Goal: Check status: Check status

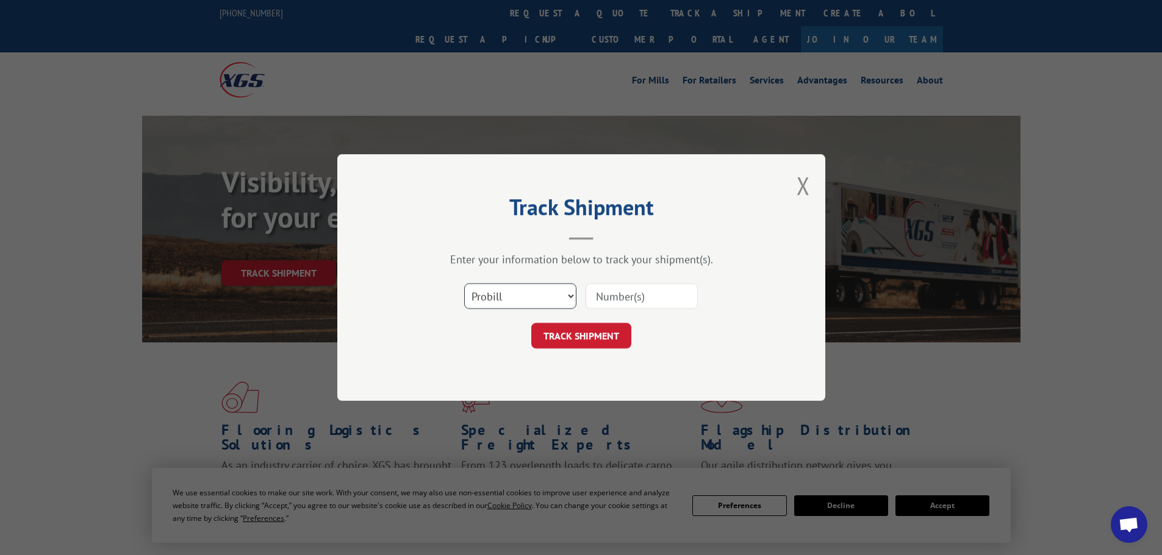
click at [473, 294] on select "Select category... Probill BOL PO" at bounding box center [520, 297] width 112 height 26
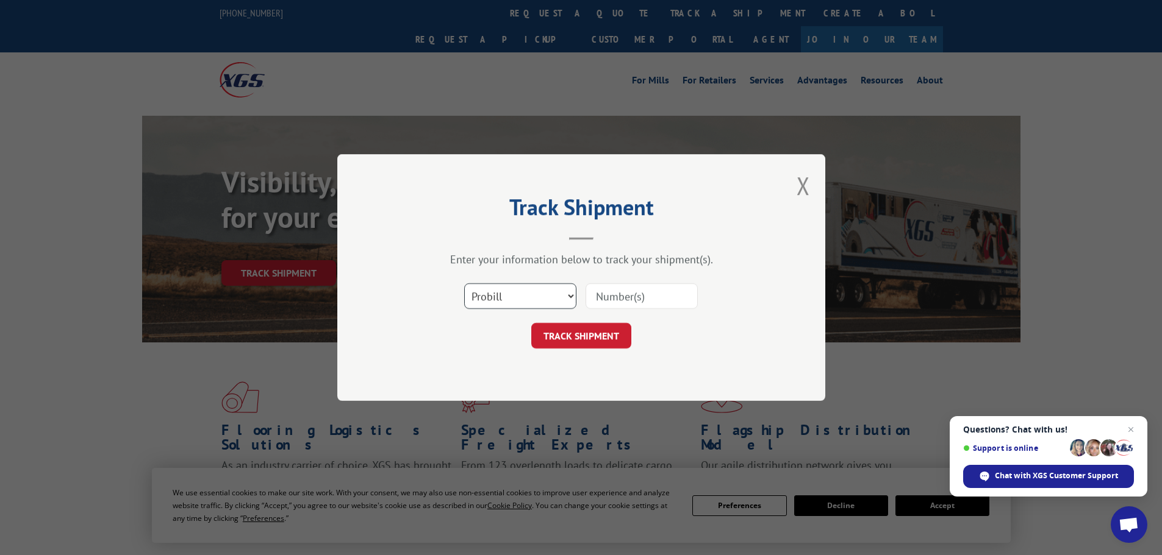
select select "bol"
click at [464, 284] on select "Select category... Probill BOL PO" at bounding box center [520, 297] width 112 height 26
click at [612, 292] on input at bounding box center [641, 297] width 112 height 26
paste input "5218209"
type input "5218209"
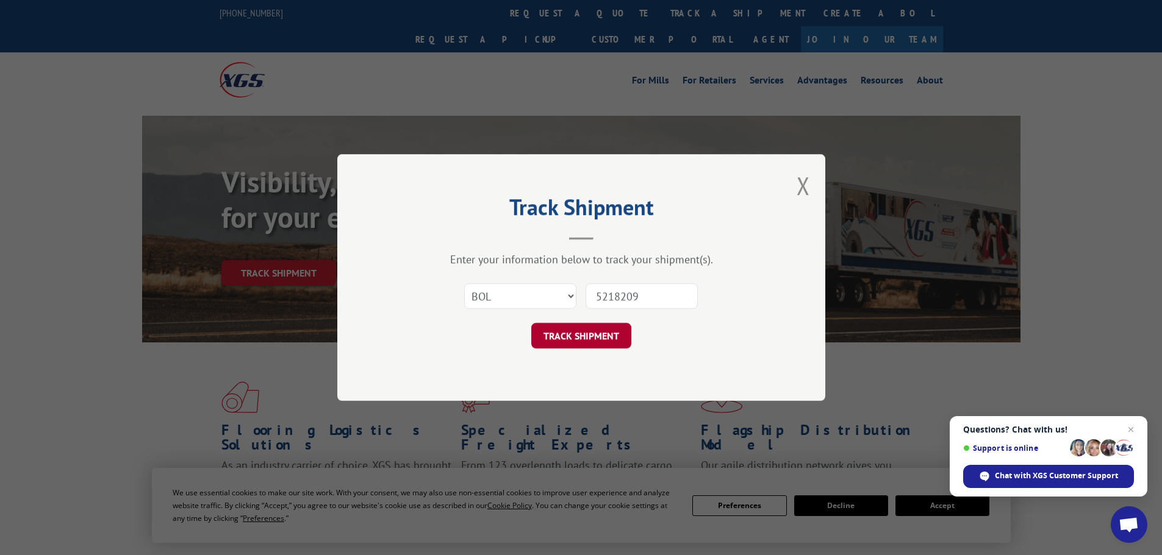
click at [567, 330] on button "TRACK SHIPMENT" at bounding box center [581, 336] width 100 height 26
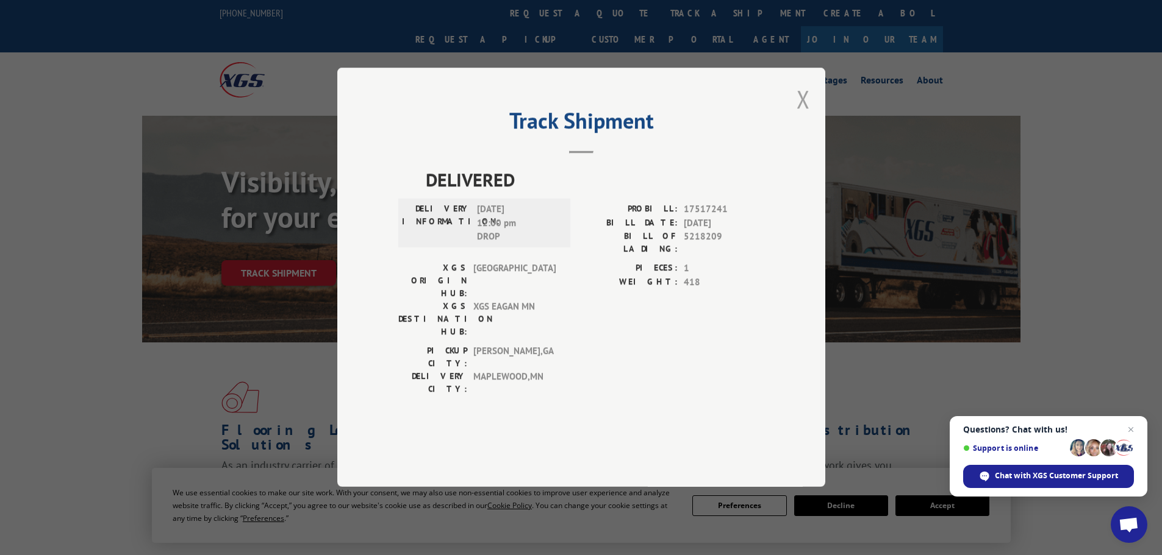
click at [804, 115] on button "Close modal" at bounding box center [802, 99] width 13 height 32
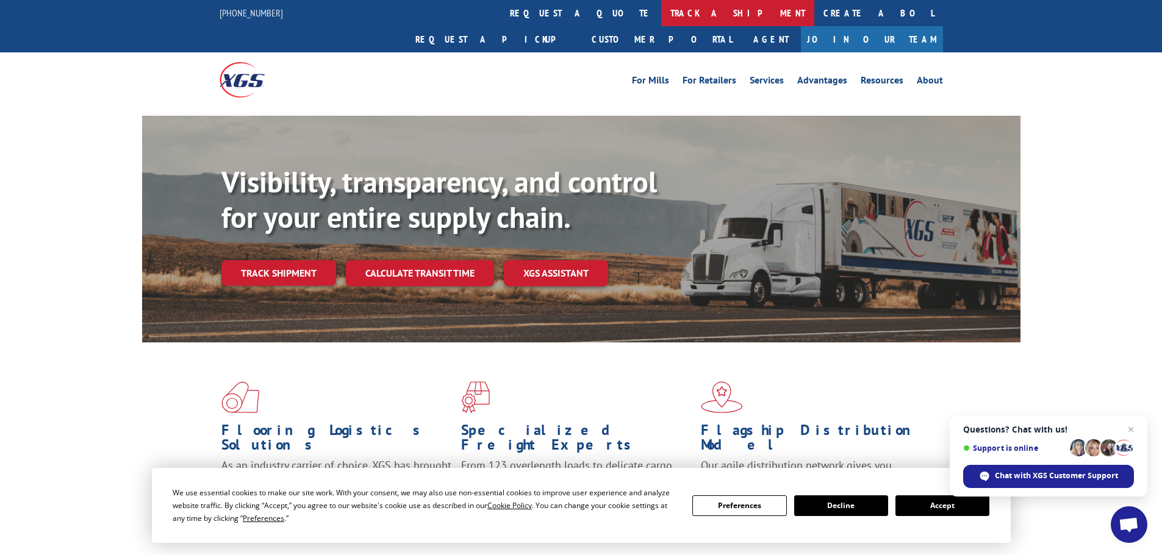
click at [661, 6] on link "track a shipment" at bounding box center [737, 13] width 153 height 26
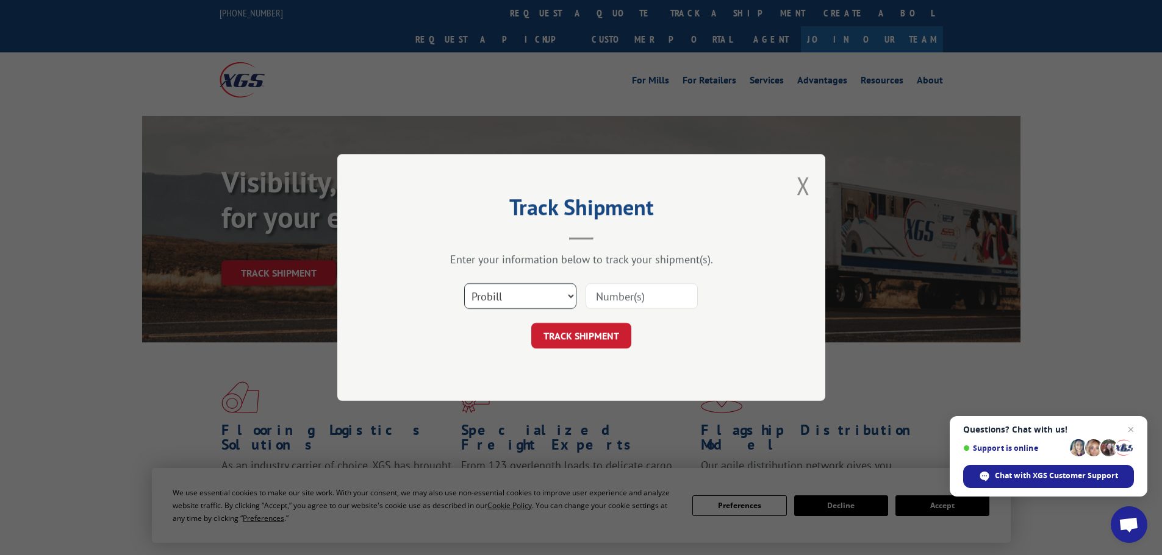
drag, startPoint x: 480, startPoint y: 300, endPoint x: 479, endPoint y: 308, distance: 8.1
click at [480, 300] on select "Select category... Probill BOL PO" at bounding box center [520, 297] width 112 height 26
click at [464, 284] on select "Select category... Probill BOL PO" at bounding box center [520, 297] width 112 height 26
click at [480, 282] on div "Select category... Probill BOL PO" at bounding box center [520, 296] width 111 height 28
click at [484, 301] on select "Select category... Probill BOL PO" at bounding box center [520, 297] width 112 height 26
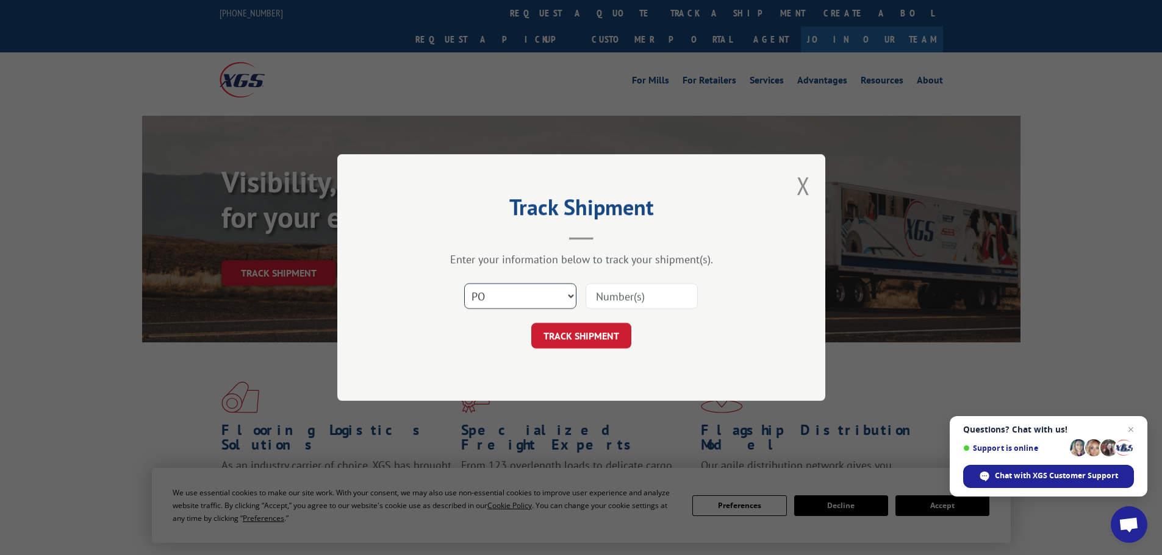
select select "bol"
click at [464, 284] on select "Select category... Probill BOL PO" at bounding box center [520, 297] width 112 height 26
click at [641, 296] on input at bounding box center [641, 297] width 112 height 26
paste input "5195233"
type input "5195233"
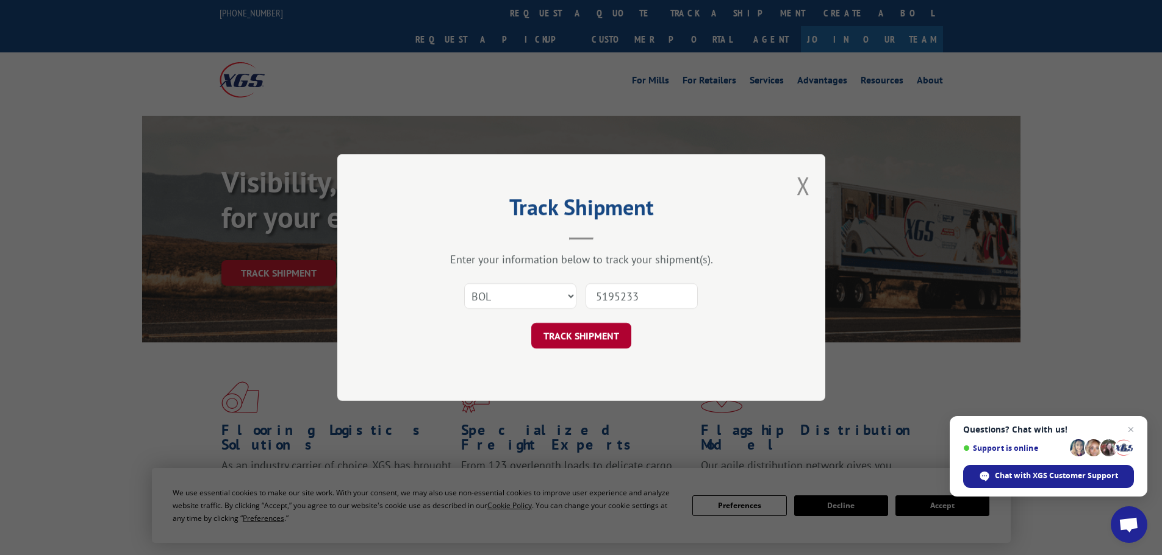
click at [579, 343] on button "TRACK SHIPMENT" at bounding box center [581, 336] width 100 height 26
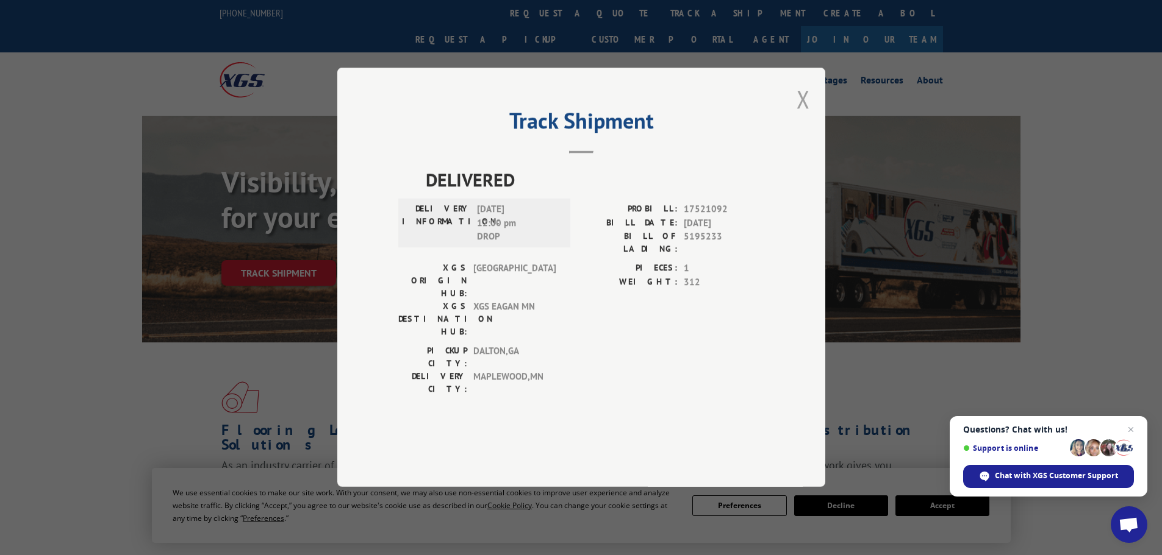
click at [807, 115] on button "Close modal" at bounding box center [802, 99] width 13 height 32
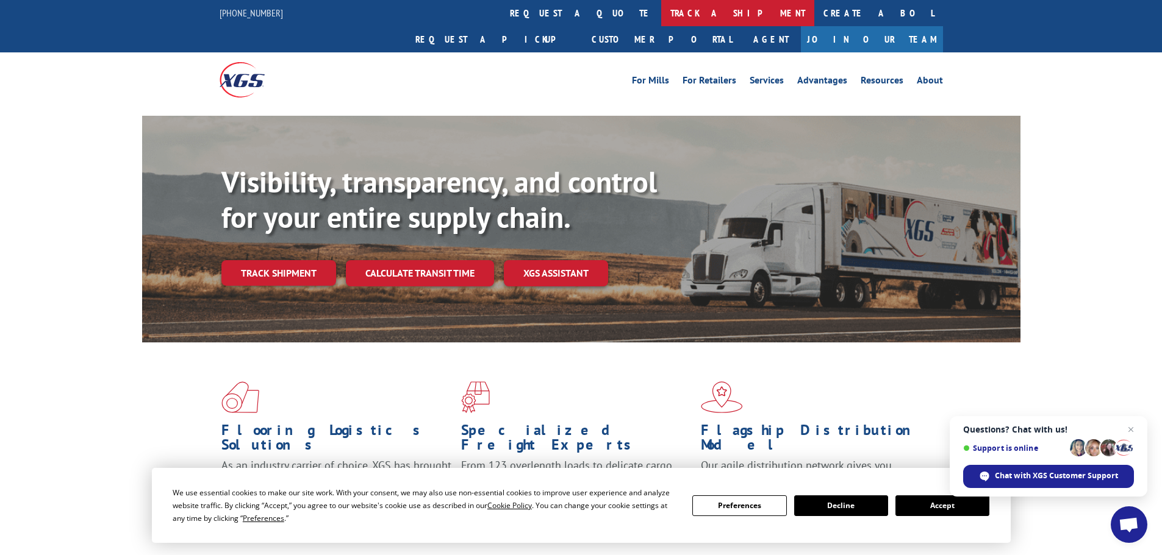
click at [661, 8] on link "track a shipment" at bounding box center [737, 13] width 153 height 26
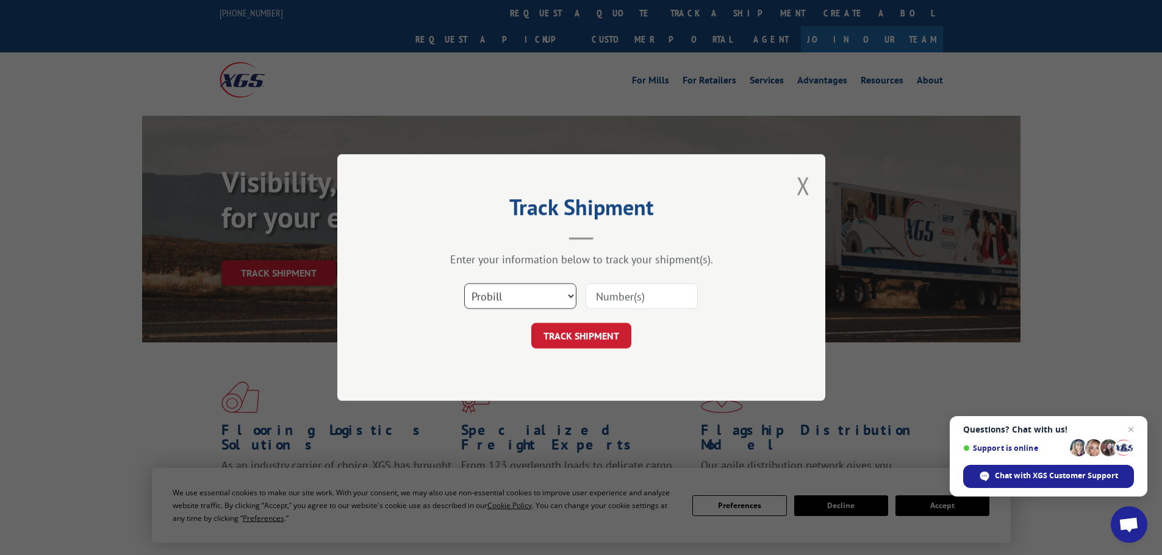
click at [516, 303] on select "Select category... Probill BOL PO" at bounding box center [520, 297] width 112 height 26
select select "bol"
click at [464, 284] on select "Select category... Probill BOL PO" at bounding box center [520, 297] width 112 height 26
click at [600, 294] on input at bounding box center [641, 297] width 112 height 26
paste input "6017584"
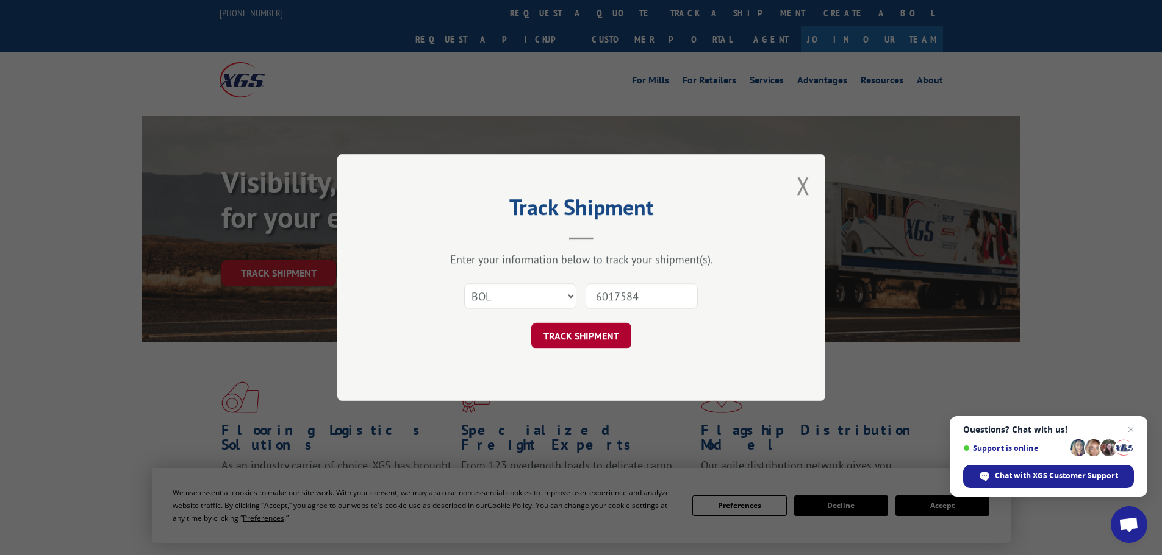
type input "6017584"
click at [580, 336] on button "TRACK SHIPMENT" at bounding box center [581, 336] width 100 height 26
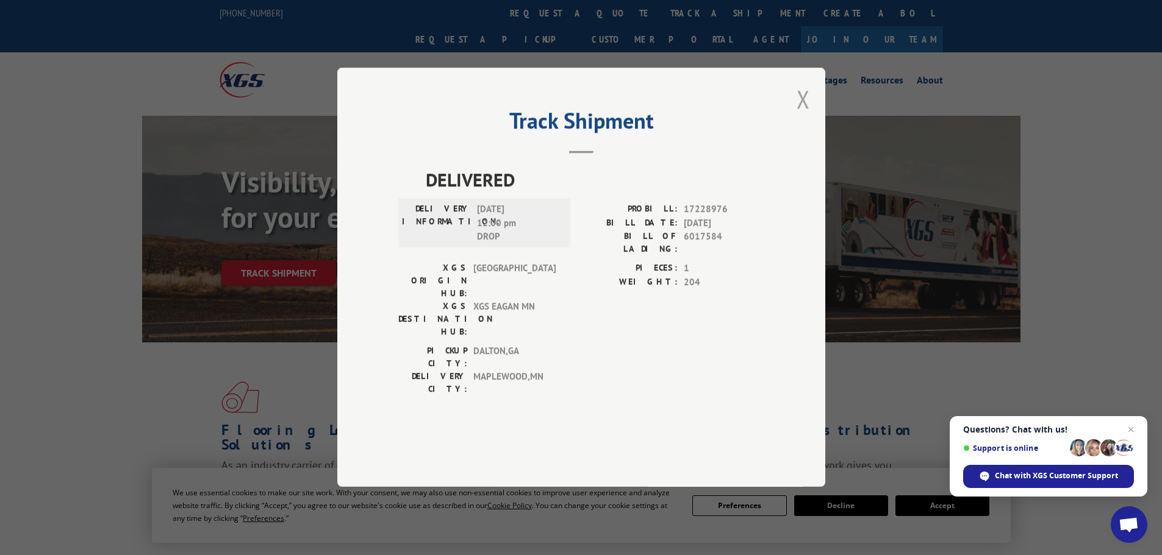
click at [798, 115] on button "Close modal" at bounding box center [802, 99] width 13 height 32
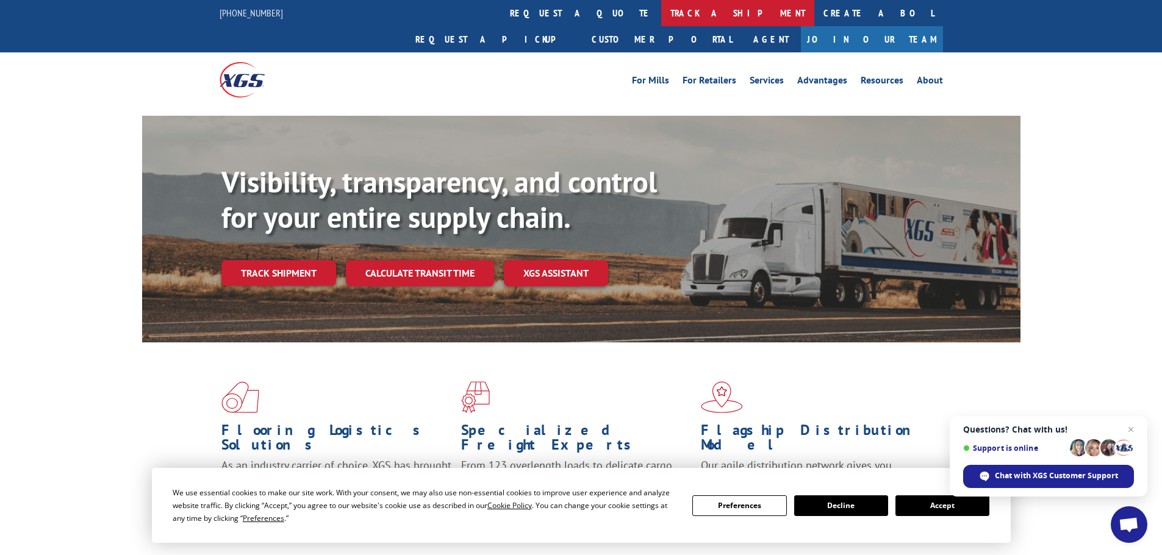
click at [661, 18] on link "track a shipment" at bounding box center [737, 13] width 153 height 26
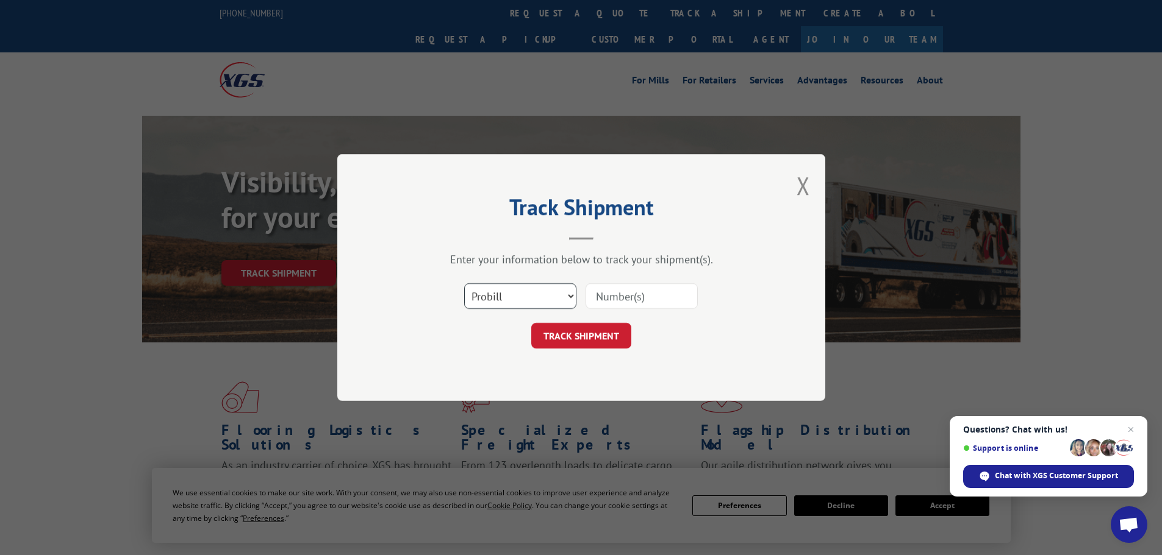
drag, startPoint x: 507, startPoint y: 304, endPoint x: 498, endPoint y: 307, distance: 10.4
click at [502, 305] on select "Select category... Probill BOL PO" at bounding box center [520, 297] width 112 height 26
select select "bol"
click at [464, 284] on select "Select category... Probill BOL PO" at bounding box center [520, 297] width 112 height 26
click at [610, 292] on input at bounding box center [641, 297] width 112 height 26
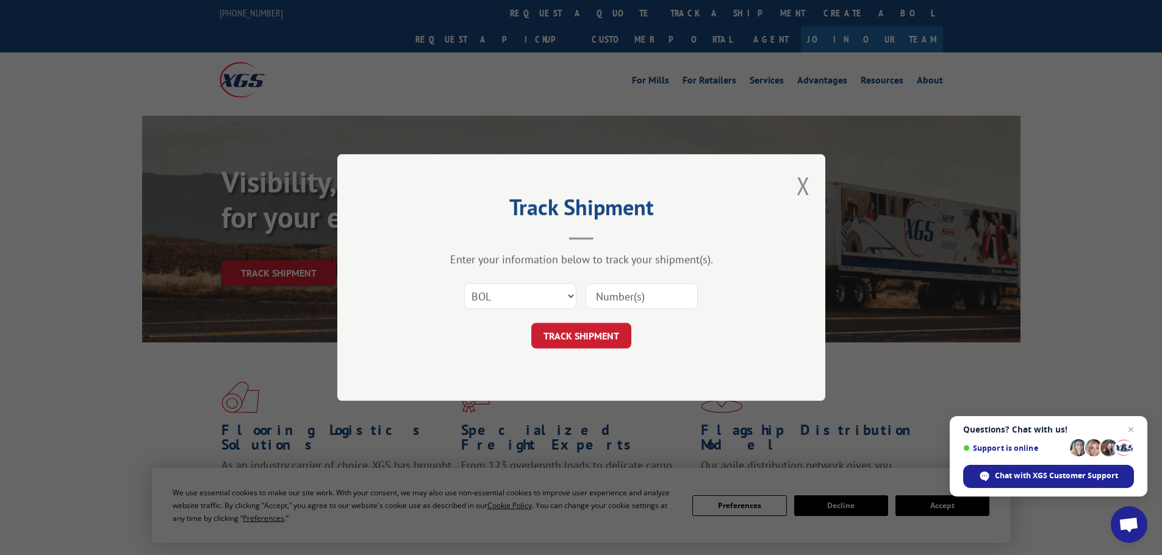
paste input "5195157"
type input "5195157"
drag, startPoint x: 592, startPoint y: 341, endPoint x: 583, endPoint y: 339, distance: 9.3
click at [591, 341] on button "TRACK SHIPMENT" at bounding box center [581, 336] width 100 height 26
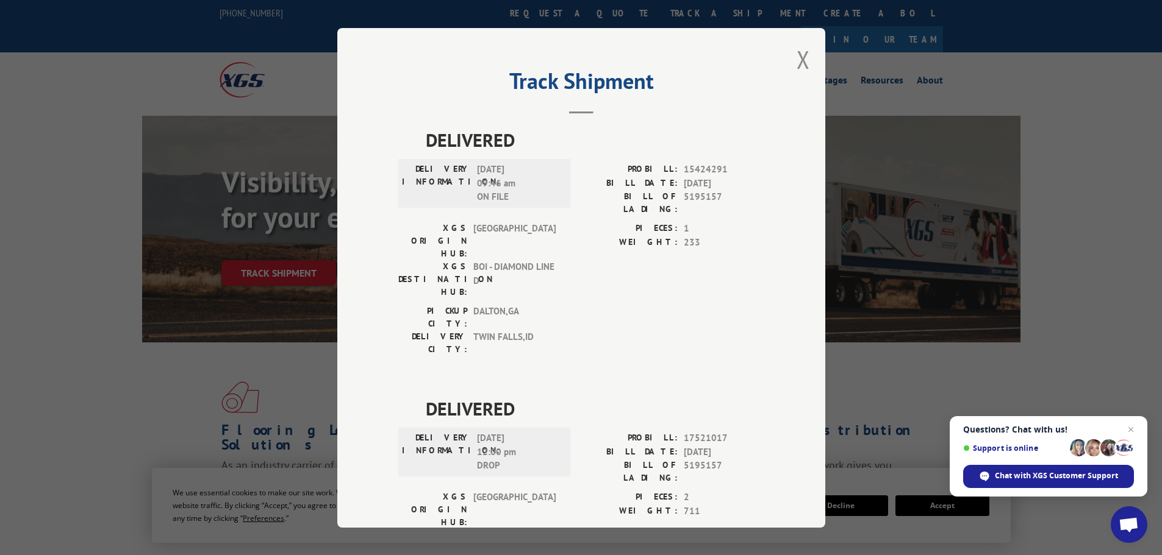
click at [805, 66] on div "Track Shipment DELIVERED DELIVERY INFORMATION: 10/12/2023 09:46 am ON FILE PROB…" at bounding box center [581, 278] width 488 height 500
click at [801, 55] on button "Close modal" at bounding box center [802, 59] width 13 height 32
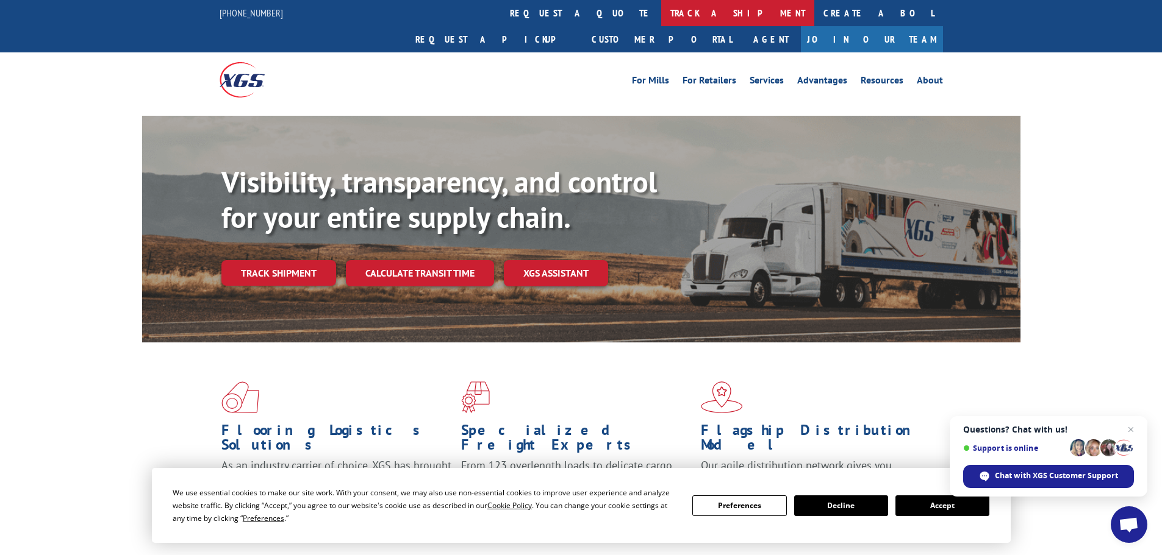
click at [661, 15] on link "track a shipment" at bounding box center [737, 13] width 153 height 26
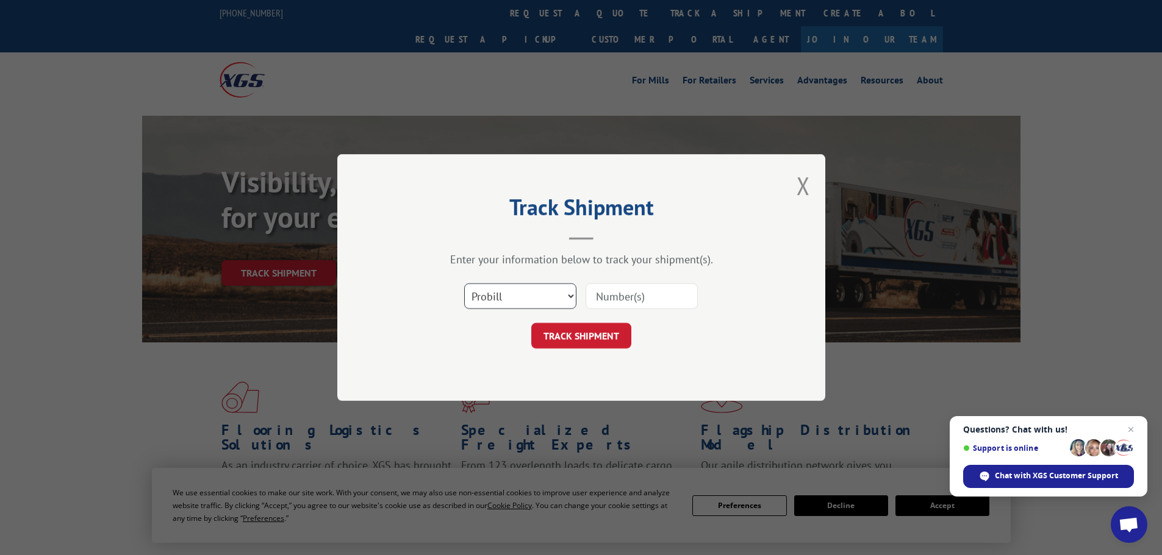
click at [501, 307] on select "Select category... Probill BOL PO" at bounding box center [520, 297] width 112 height 26
select select "bol"
click at [464, 284] on select "Select category... Probill BOL PO" at bounding box center [520, 297] width 112 height 26
click at [612, 293] on input at bounding box center [641, 297] width 112 height 26
paste input "6021616"
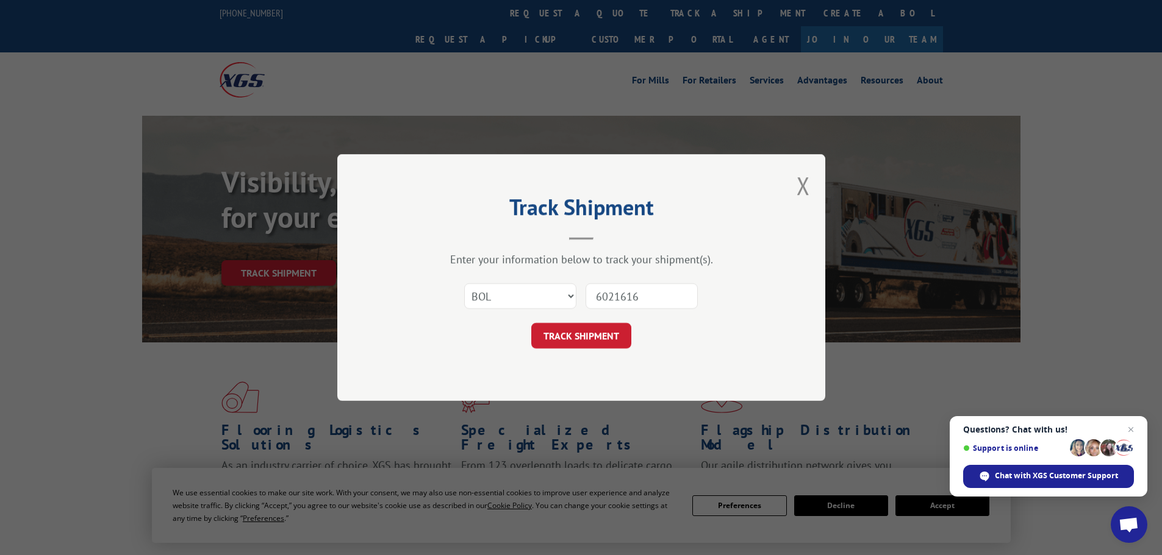
type input "6021616"
click at [557, 329] on button "TRACK SHIPMENT" at bounding box center [581, 336] width 100 height 26
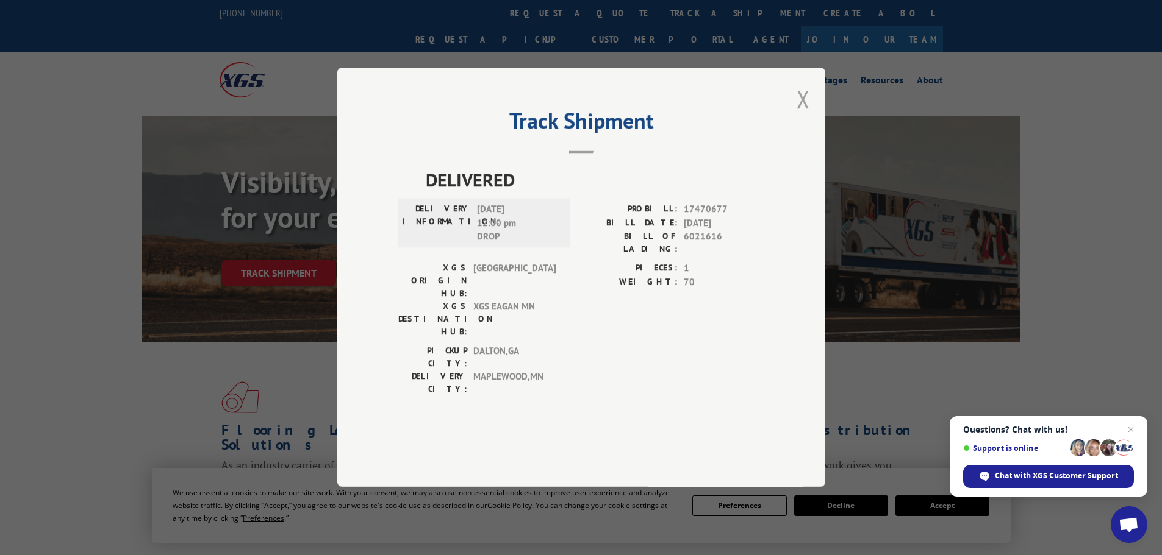
click at [797, 115] on button "Close modal" at bounding box center [802, 99] width 13 height 32
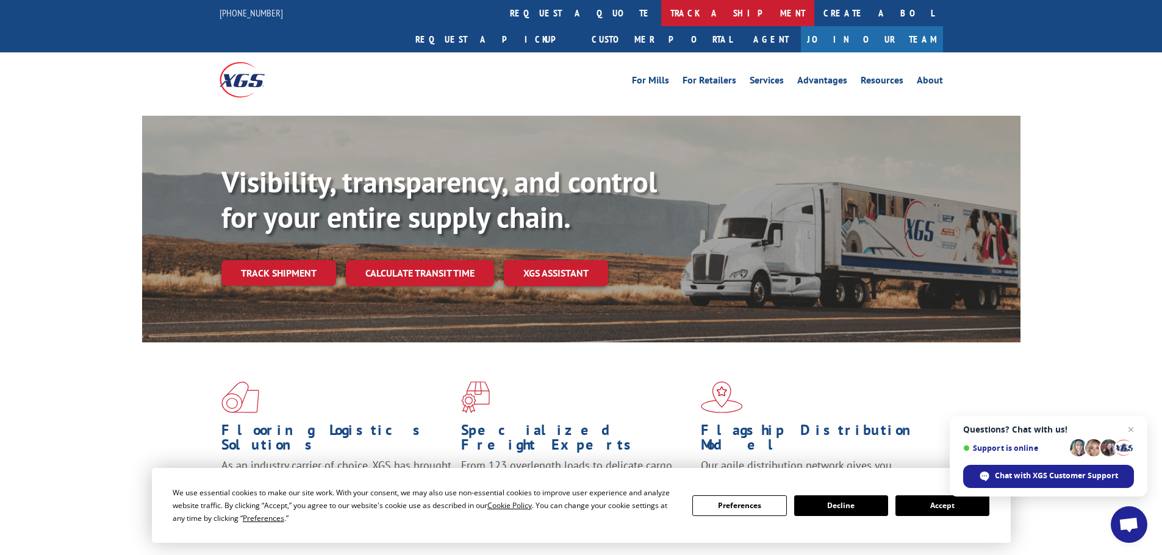
click at [661, 18] on link "track a shipment" at bounding box center [737, 13] width 153 height 26
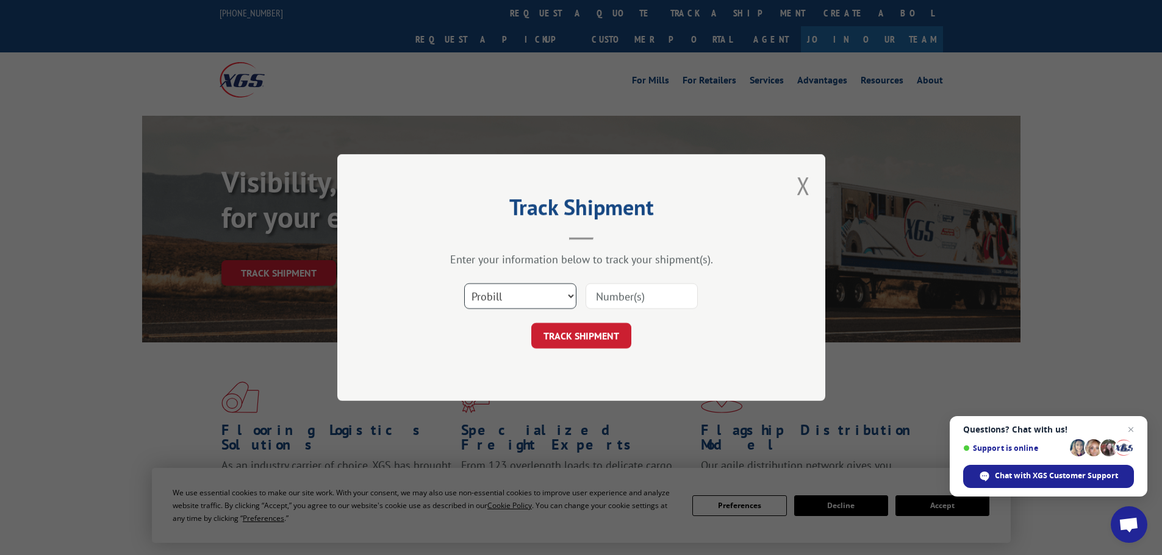
click at [482, 296] on select "Select category... Probill BOL PO" at bounding box center [520, 297] width 112 height 26
select select "bol"
click at [464, 284] on select "Select category... Probill BOL PO" at bounding box center [520, 297] width 112 height 26
click at [613, 298] on input at bounding box center [641, 297] width 112 height 26
paste input "6023906"
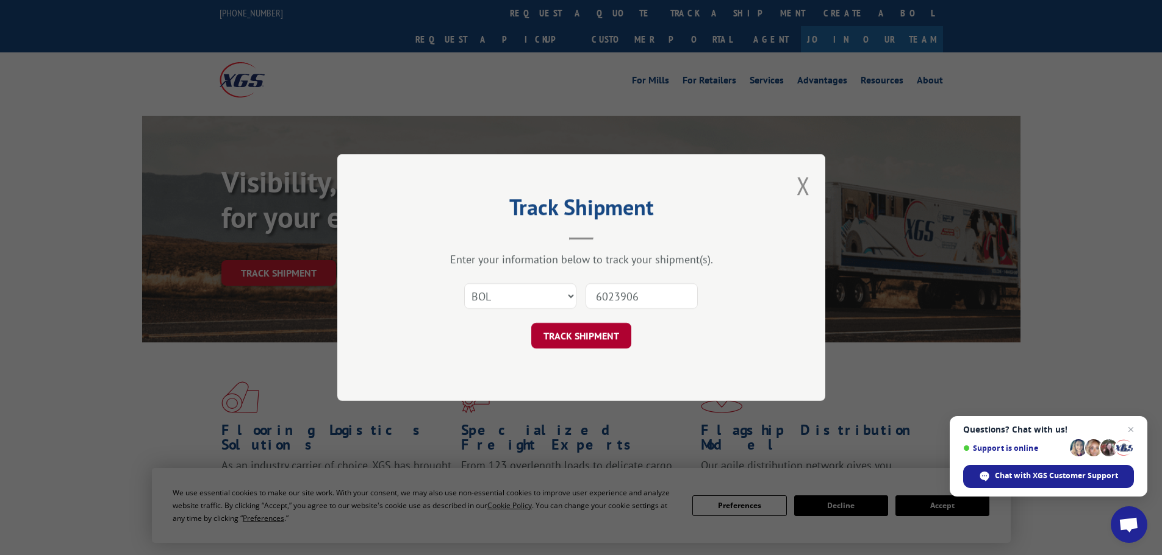
type input "6023906"
click at [590, 348] on button "TRACK SHIPMENT" at bounding box center [581, 336] width 100 height 26
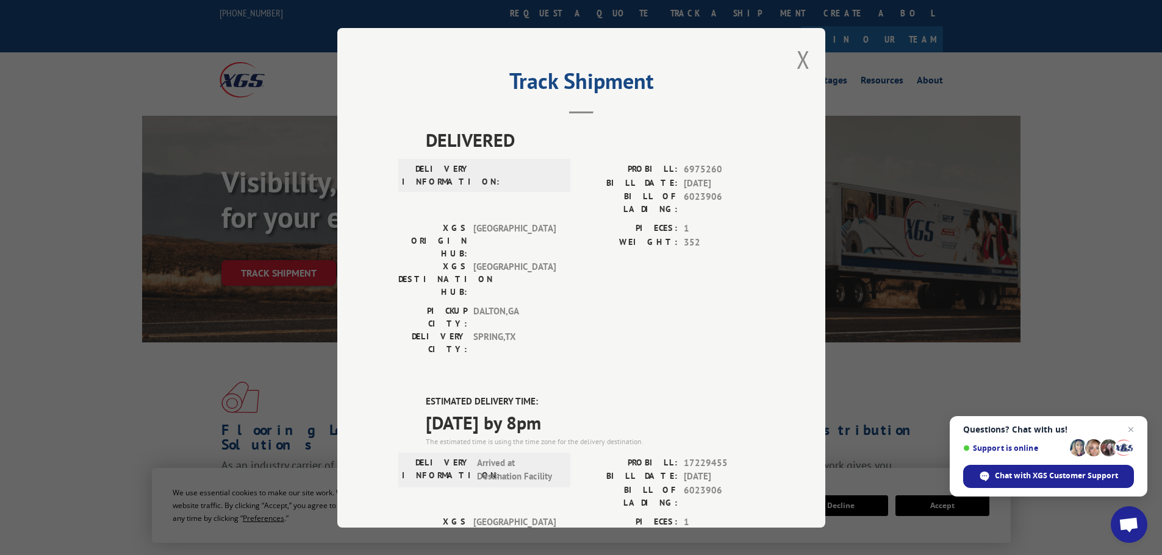
scroll to position [244, 0]
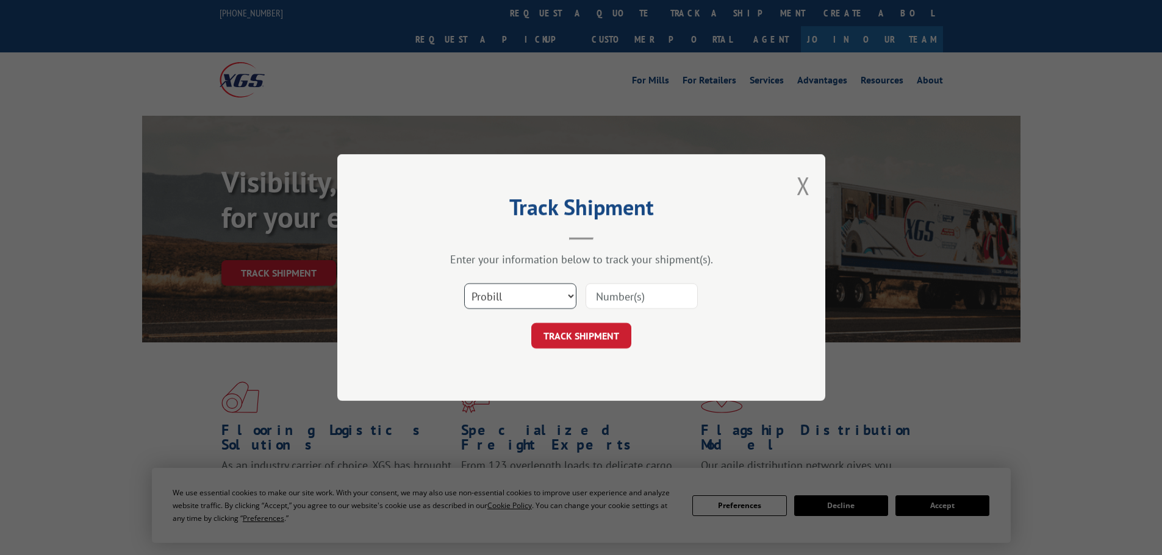
click at [512, 304] on select "Select category... Probill BOL PO" at bounding box center [520, 297] width 112 height 26
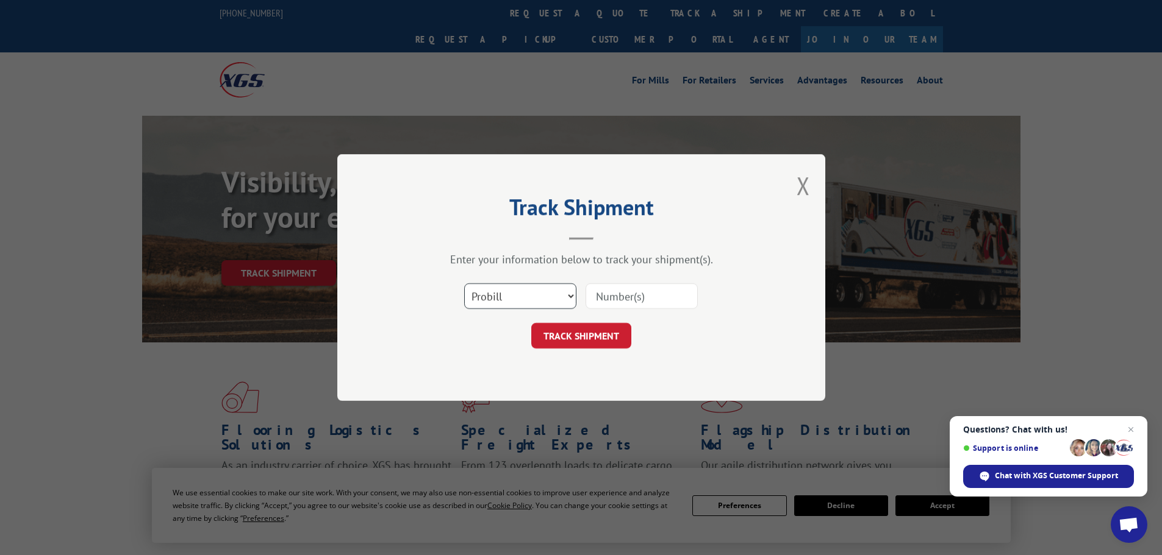
select select "bol"
click at [464, 284] on select "Select category... Probill BOL PO" at bounding box center [520, 297] width 112 height 26
click at [615, 295] on input at bounding box center [641, 297] width 112 height 26
paste input "5235572"
type input "5235572"
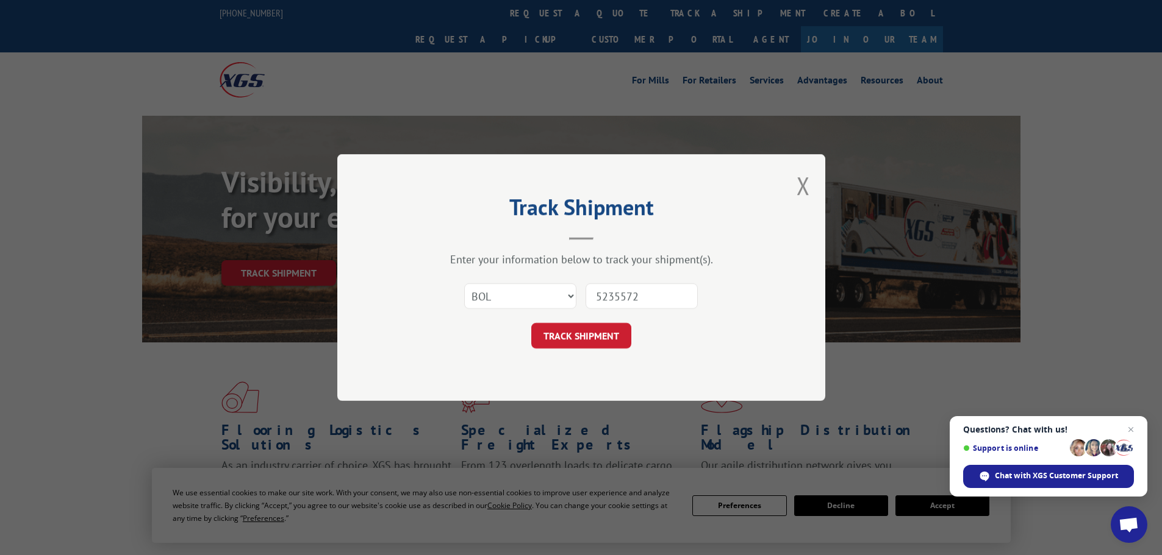
click at [531, 323] on button "TRACK SHIPMENT" at bounding box center [581, 336] width 100 height 26
